Goal: Task Accomplishment & Management: Use online tool/utility

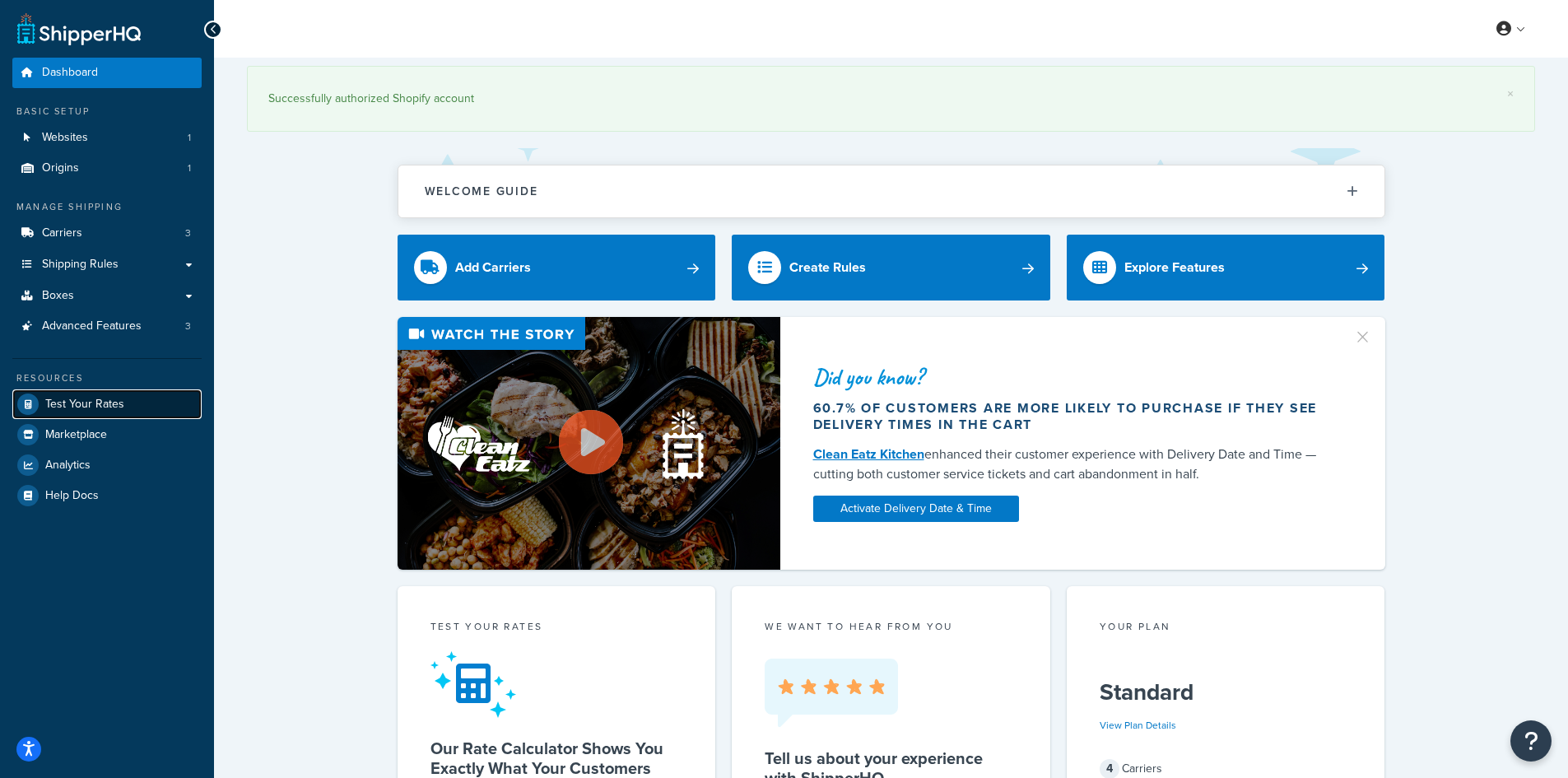
click at [60, 408] on span "Test Your Rates" at bounding box center [84, 404] width 79 height 14
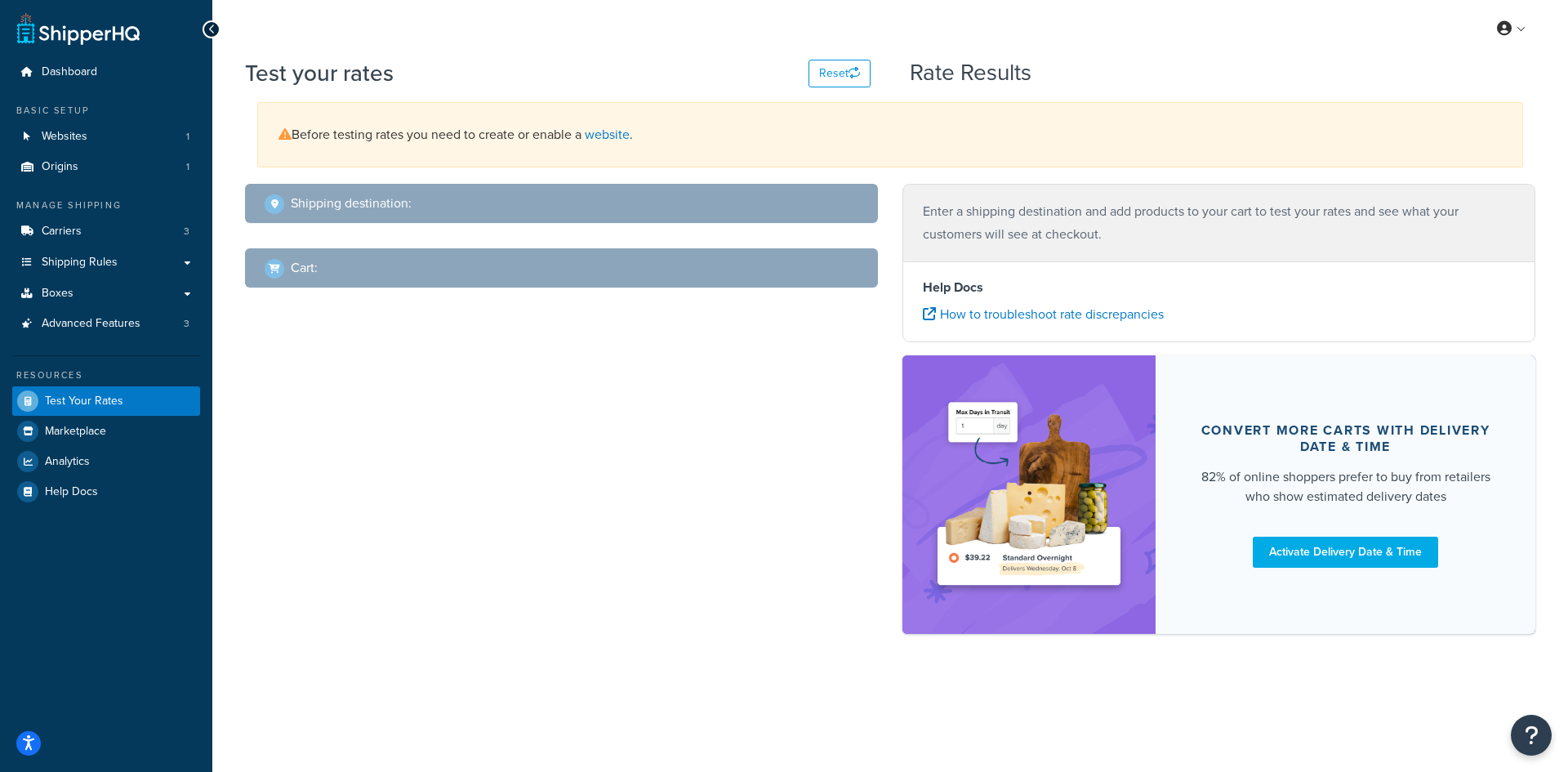
select select "[GEOGRAPHIC_DATA]"
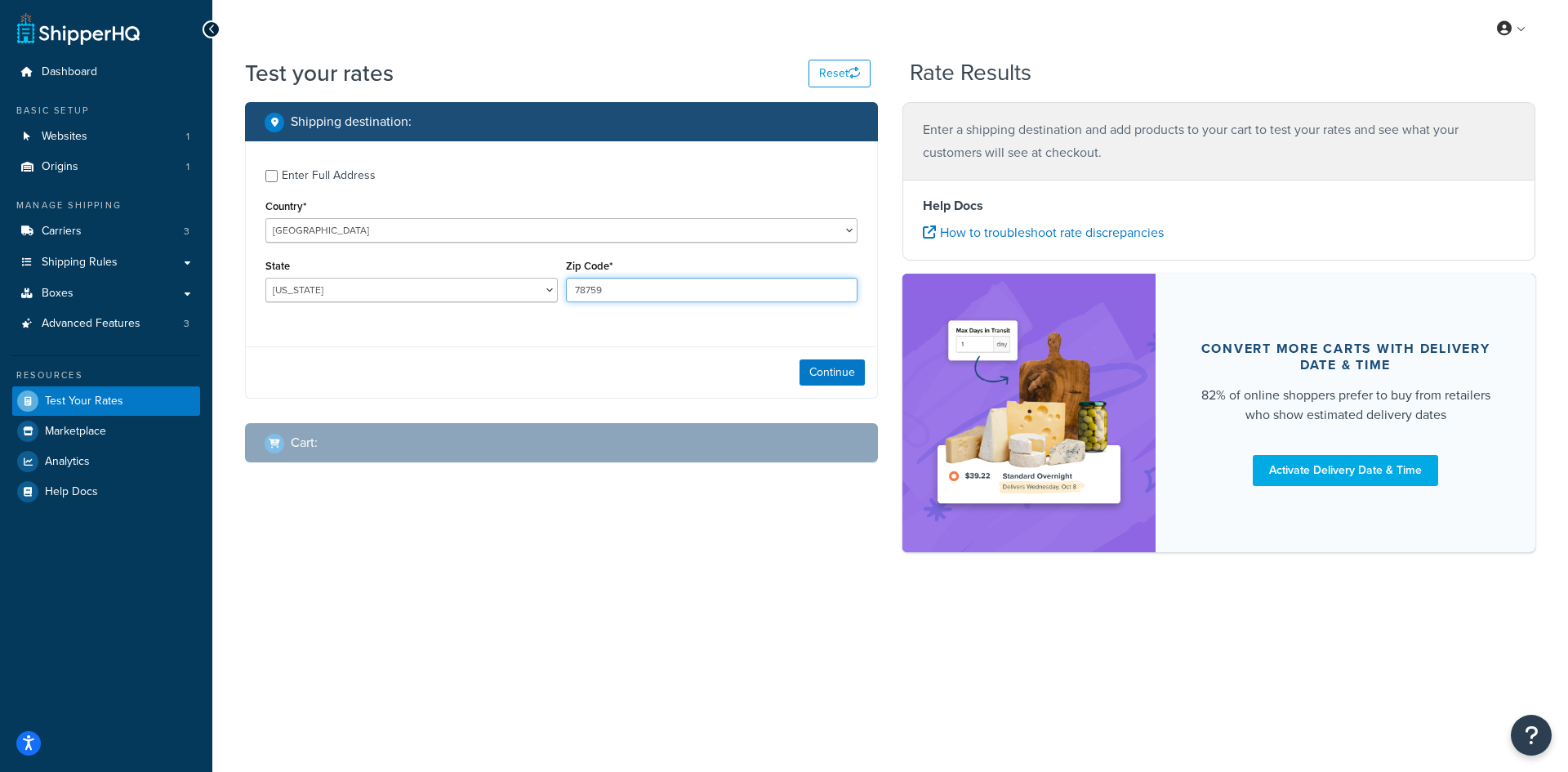
click at [567, 292] on input "78759" at bounding box center [712, 290] width 292 height 24
drag, startPoint x: 568, startPoint y: 291, endPoint x: 476, endPoint y: 291, distance: 92.0
click at [568, 291] on input "78759" at bounding box center [712, 290] width 292 height 24
paste input "47374"
type input "47374"
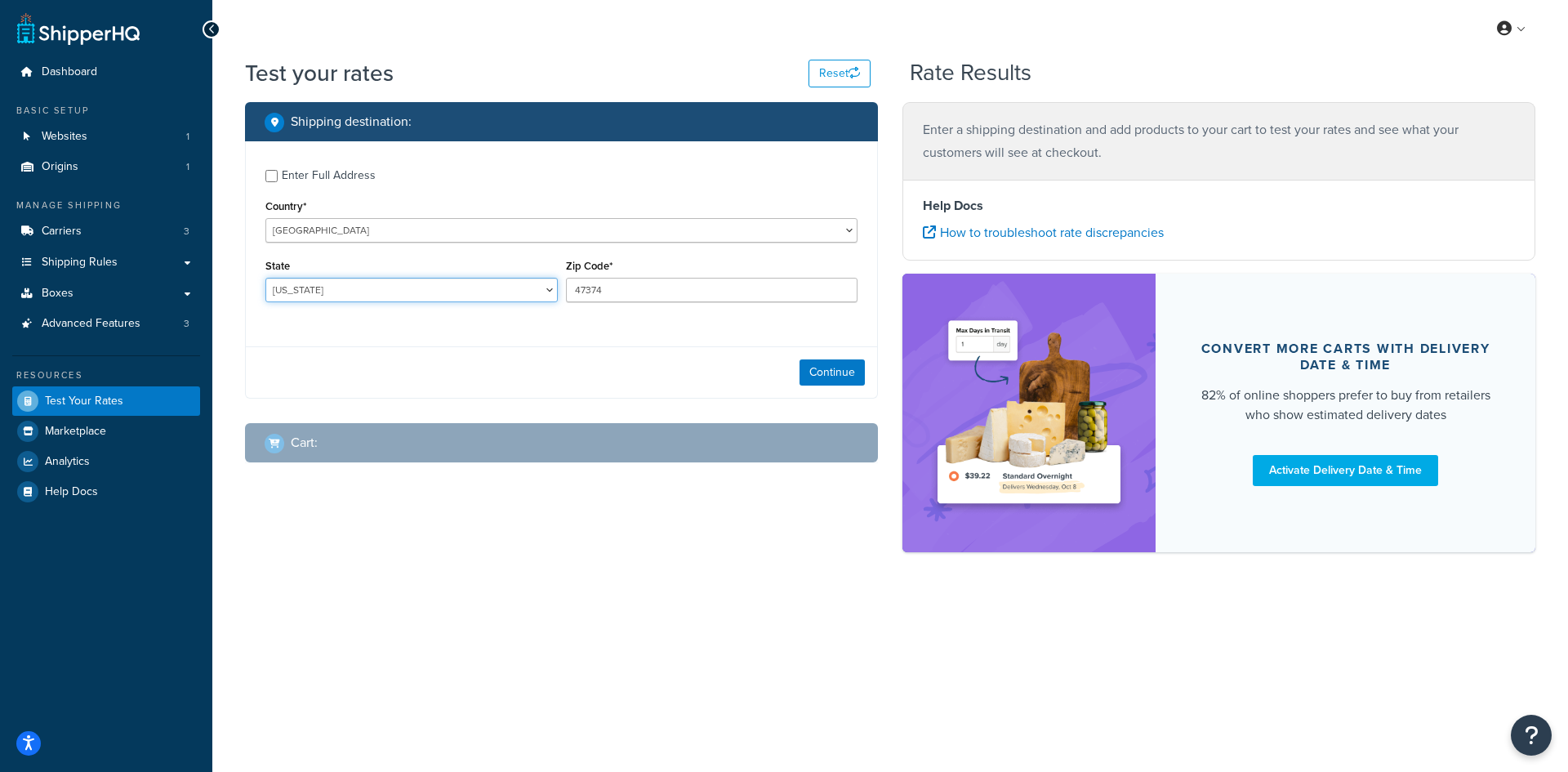
click at [444, 291] on select "[US_STATE] [US_STATE] [US_STATE] [US_STATE] [US_STATE] Armed Forces Americas Ar…" at bounding box center [411, 290] width 292 height 24
select select "IN"
click at [266, 278] on select "[US_STATE] [US_STATE] [US_STATE] [US_STATE] [US_STATE] Armed Forces Americas Ar…" at bounding box center [411, 290] width 292 height 24
click at [823, 378] on button "Continue" at bounding box center [832, 373] width 66 height 26
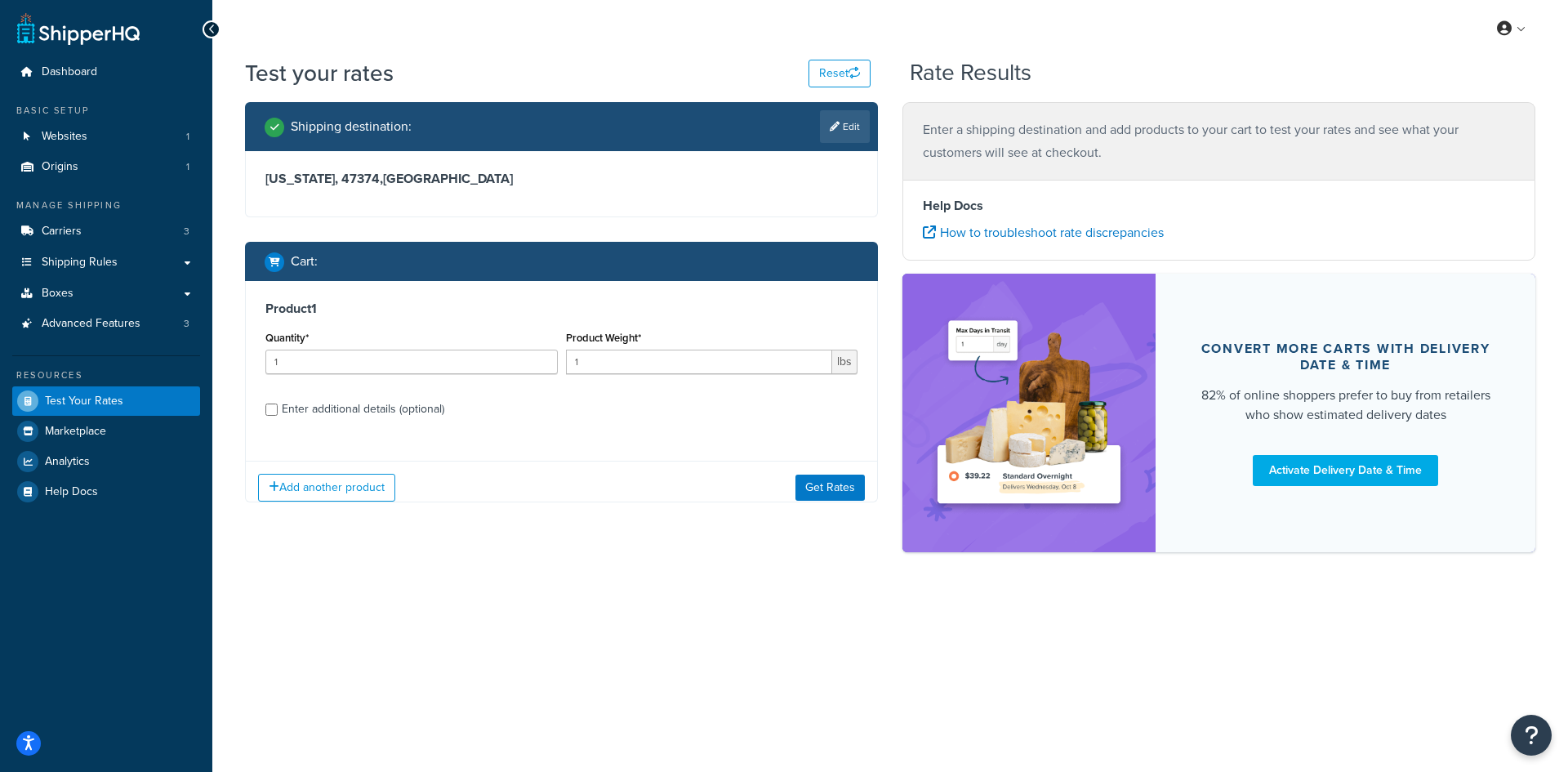
drag, startPoint x: 328, startPoint y: 425, endPoint x: 344, endPoint y: 392, distance: 36.7
click at [329, 425] on div "Product 1 Quantity* 1 Product Weight* 1 lbs Enter additional details (optional)" at bounding box center [561, 365] width 631 height 167
click at [345, 364] on input "1" at bounding box center [411, 361] width 292 height 24
type input "100"
click at [599, 355] on input "1" at bounding box center [699, 361] width 267 height 24
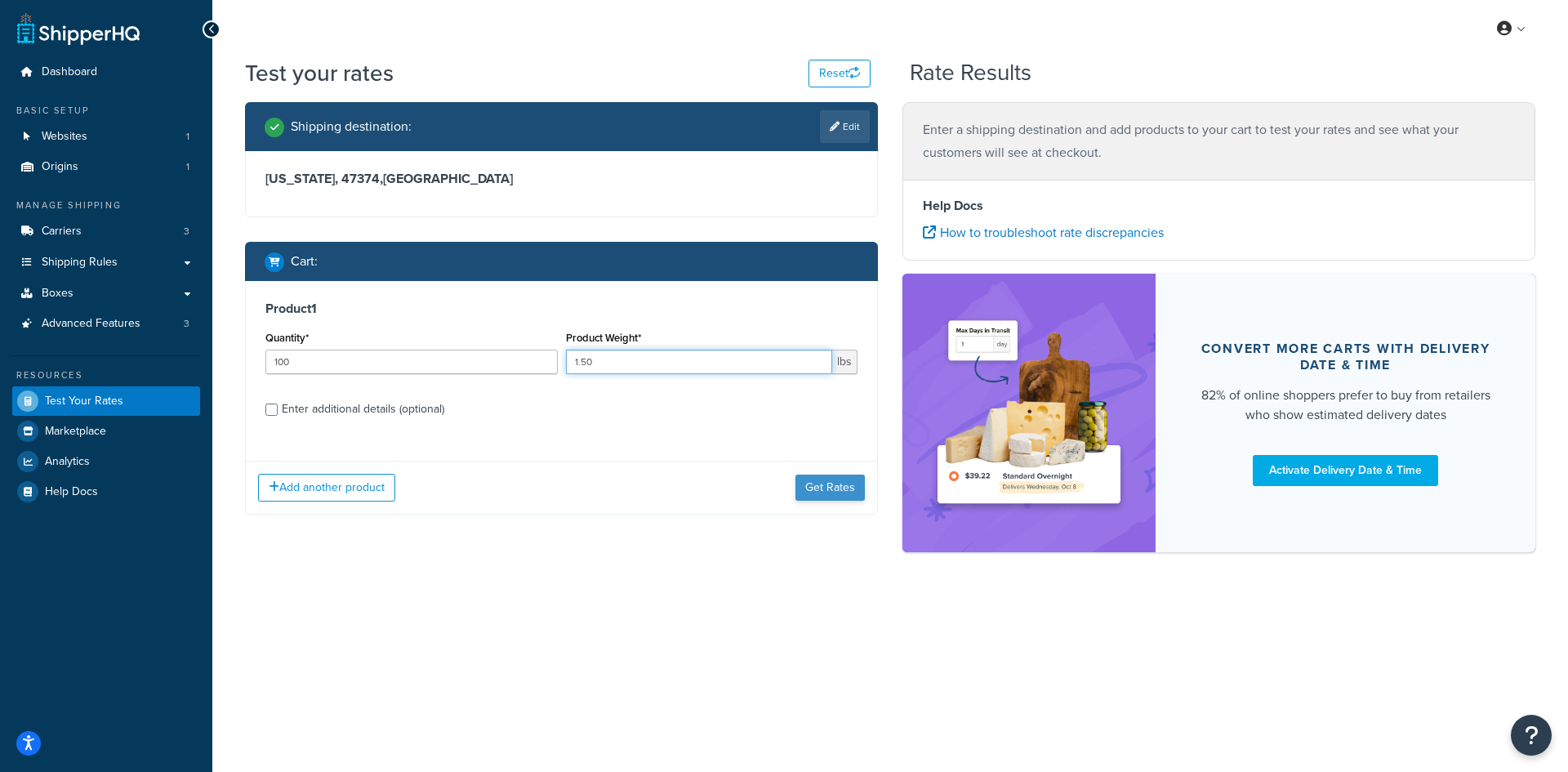
type input "1.50"
click at [831, 498] on button "Get Rates" at bounding box center [830, 487] width 69 height 26
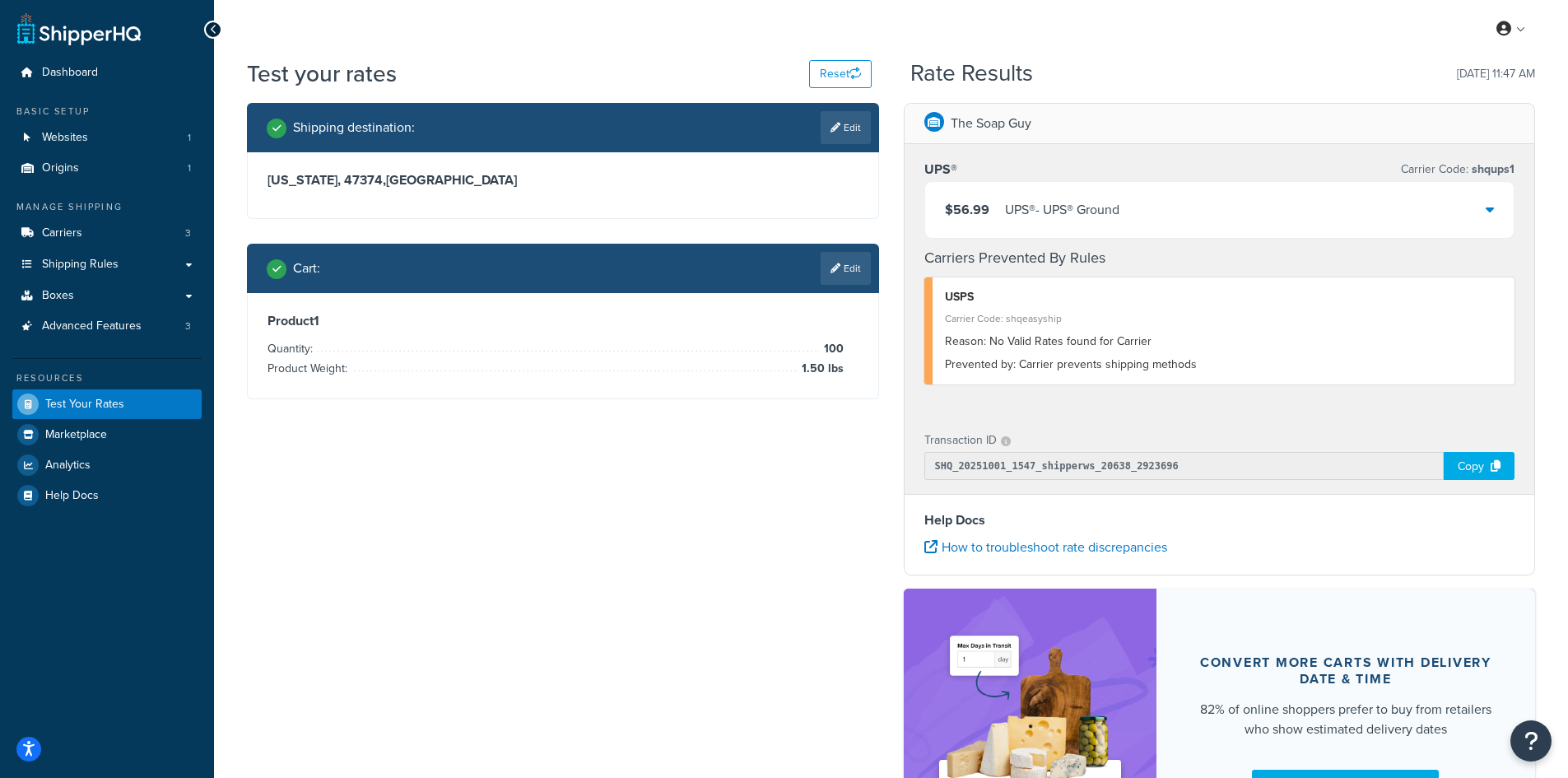
click at [1020, 216] on div "UPS® - UPS® Ground" at bounding box center [1062, 209] width 115 height 23
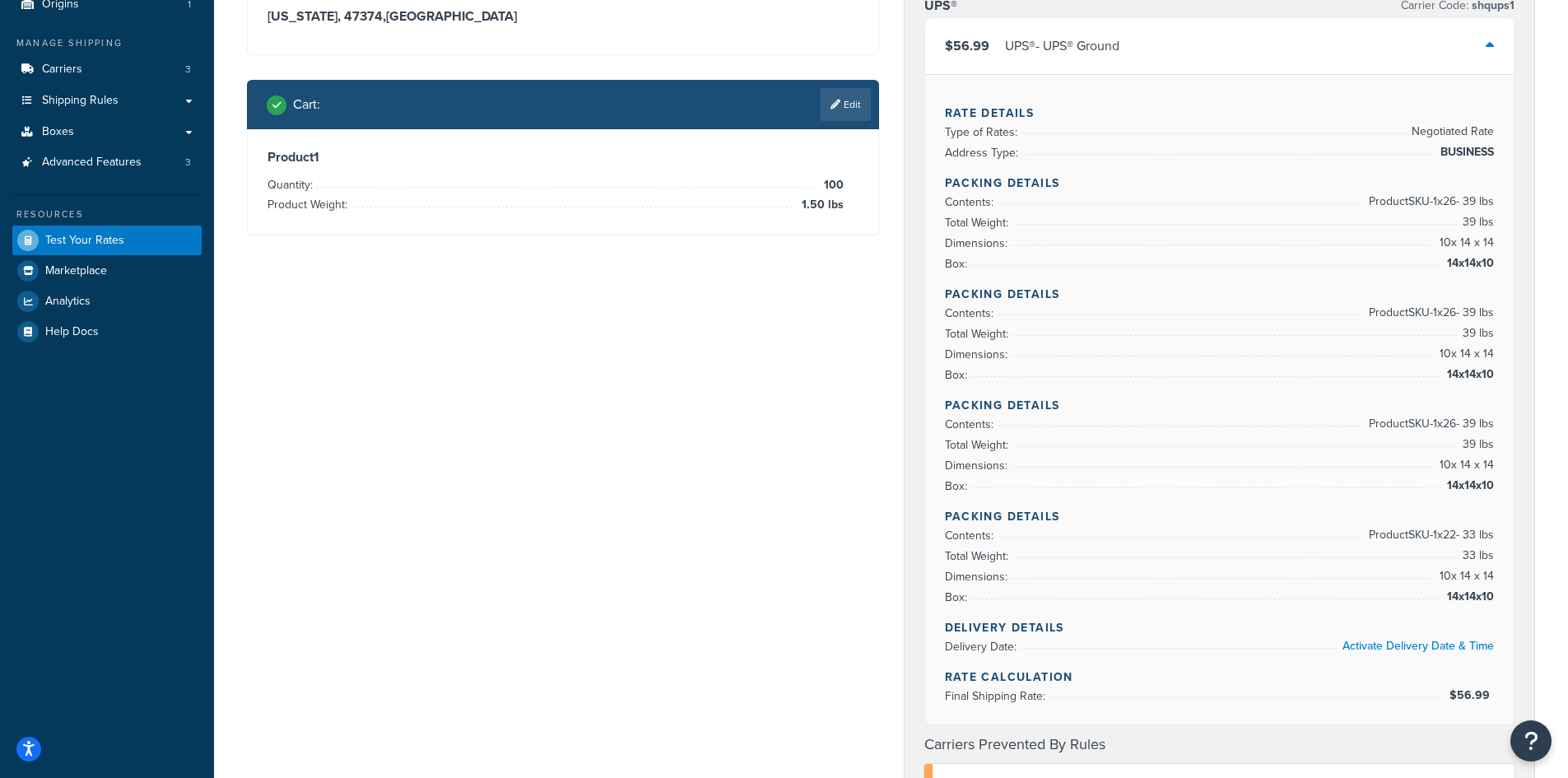
scroll to position [164, 0]
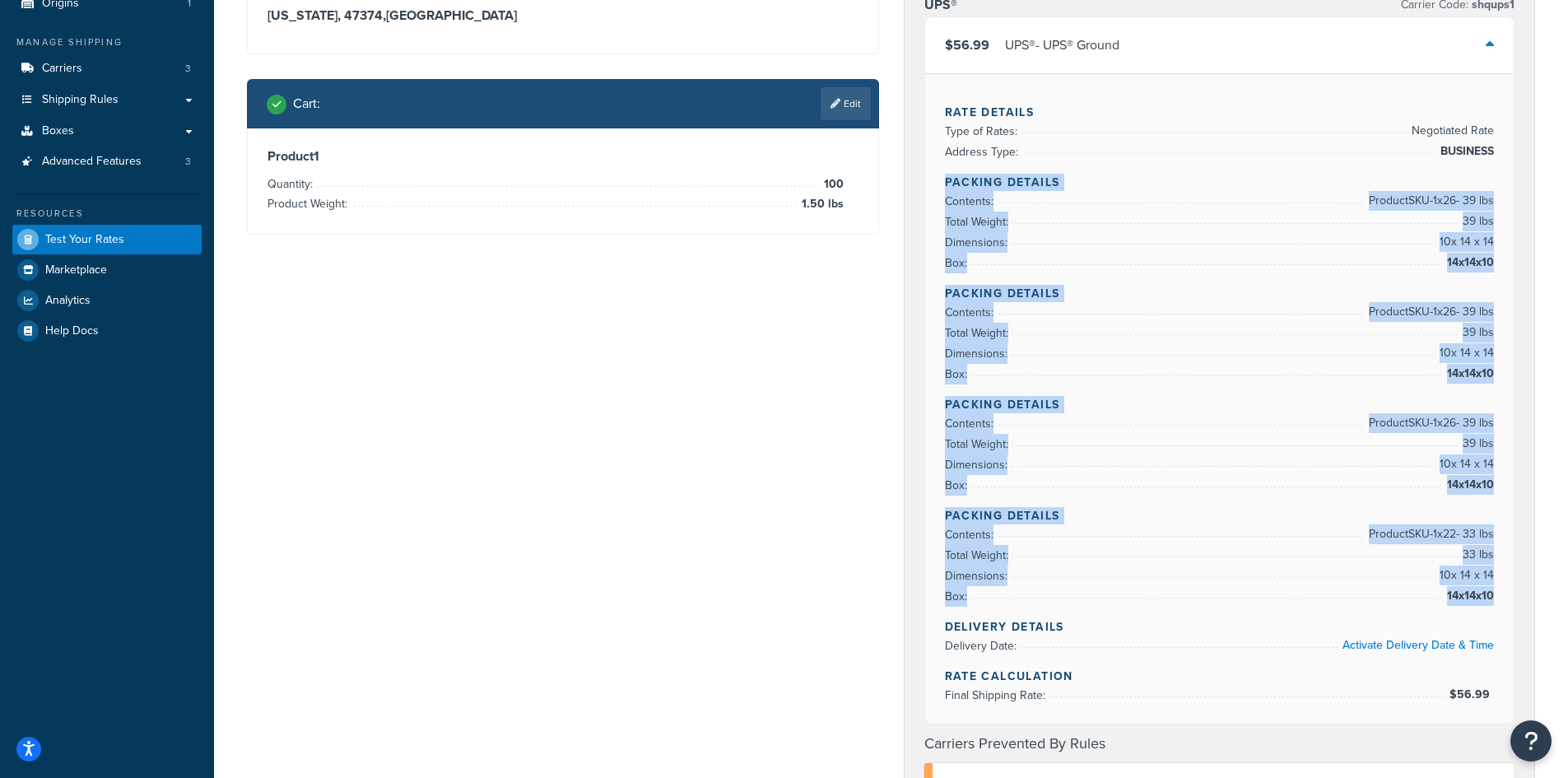
copy div "Packing Details Contents: Product SKU-1 x 26 - 39 lbs Total Weight: 39 lbs Dime…"
drag, startPoint x: 933, startPoint y: 173, endPoint x: 1491, endPoint y: 592, distance: 697.8
click at [1491, 592] on div "Rate Details Type of Rates: Negotiated Rate Address Type: BUSINESS Packing Deta…" at bounding box center [1219, 398] width 589 height 650
click at [774, 509] on div "Shipping destination : Edit [US_STATE], 47374 , [GEOGRAPHIC_DATA] Cart : Edit P…" at bounding box center [891, 654] width 1312 height 1431
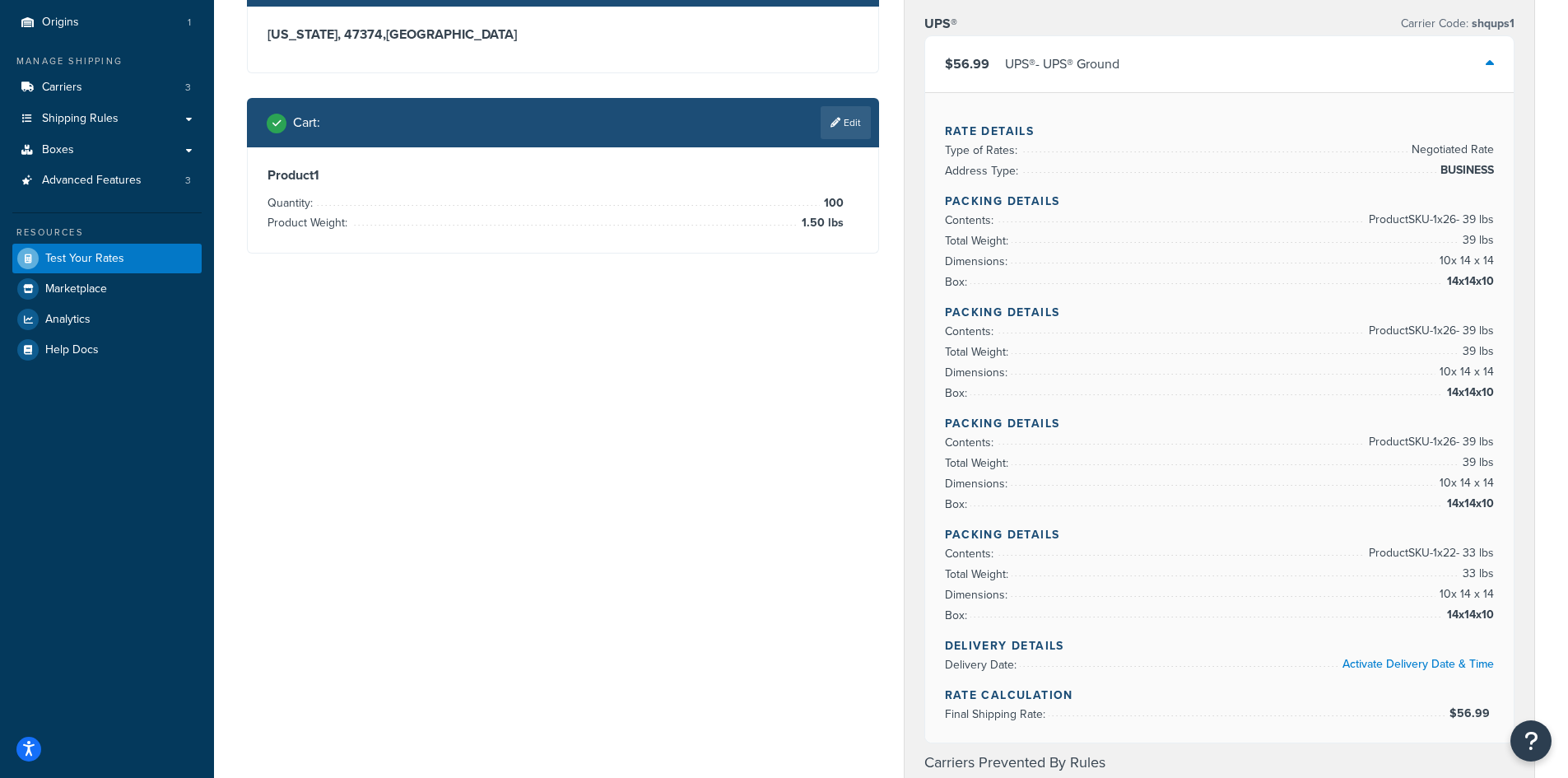
scroll to position [247, 0]
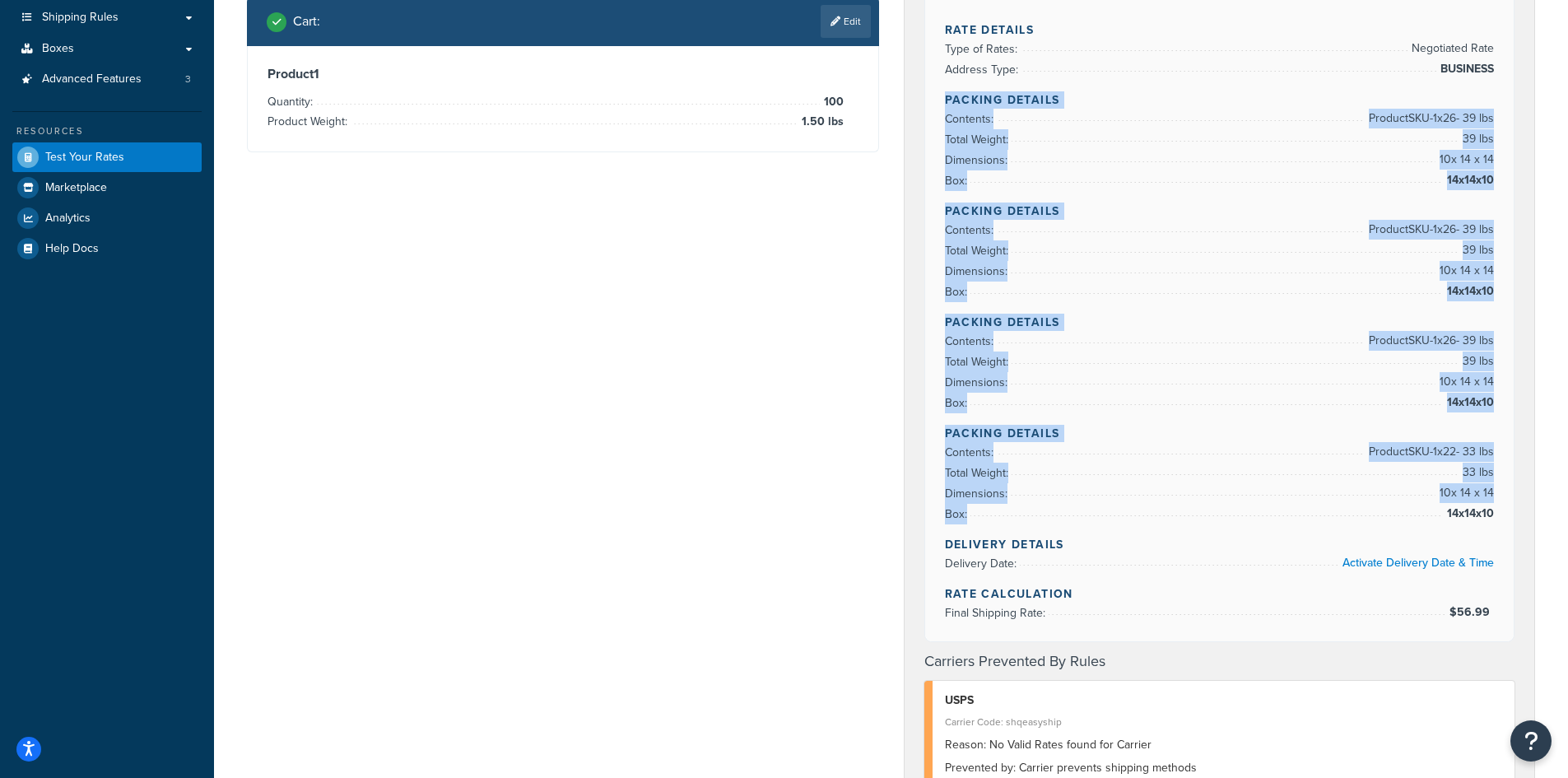
copy div "Packing Details Contents: Product SKU-1 x 26 - 39 lbs Total Weight: 39 lbs Dime…"
drag, startPoint x: 937, startPoint y: 91, endPoint x: 1501, endPoint y: 522, distance: 709.8
click at [1501, 522] on div "Rate Details Type of Rates: Negotiated Rate Address Type: BUSINESS Packing Deta…" at bounding box center [1219, 316] width 589 height 650
